Goal: Transaction & Acquisition: Book appointment/travel/reservation

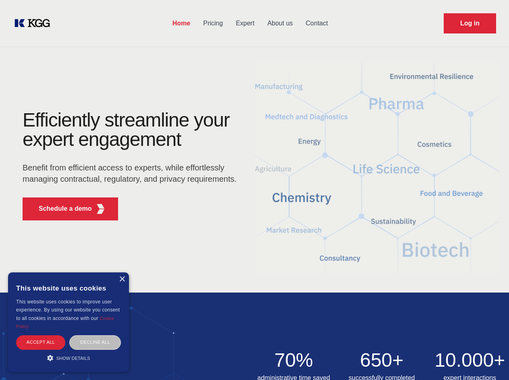
click at [254, 190] on div "Efficiently streamline your expert engagement Benefit from efficient access to …" at bounding box center [132, 168] width 245 height 116
click at [60, 209] on p "Schedule a demo" at bounding box center [65, 209] width 53 height 10
click at [122, 279] on div "× This website uses cookies This website uses cookies to improve user experienc…" at bounding box center [68, 322] width 121 height 100
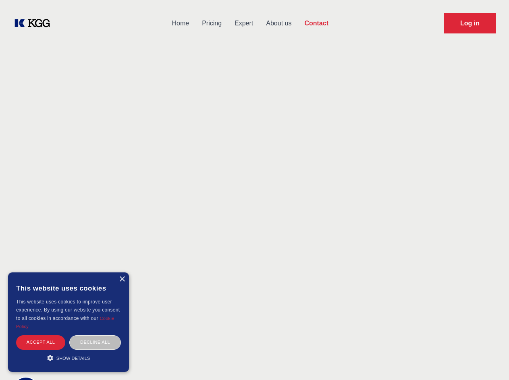
click at [41, 342] on div "Accept all" at bounding box center [40, 342] width 49 height 14
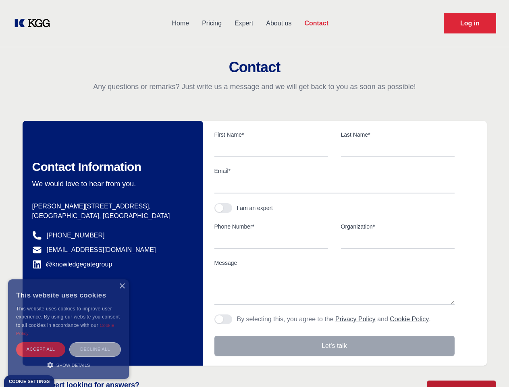
click at [95, 342] on div "Decline all" at bounding box center [95, 349] width 52 height 14
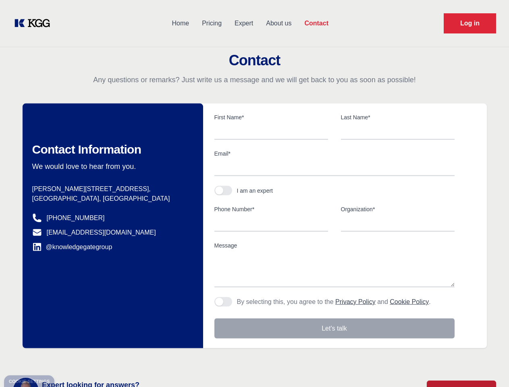
click at [68, 358] on main "Contact Any questions or remarks? Just write us a message and we will get back …" at bounding box center [254, 209] width 509 height 419
